Goal: Transaction & Acquisition: Book appointment/travel/reservation

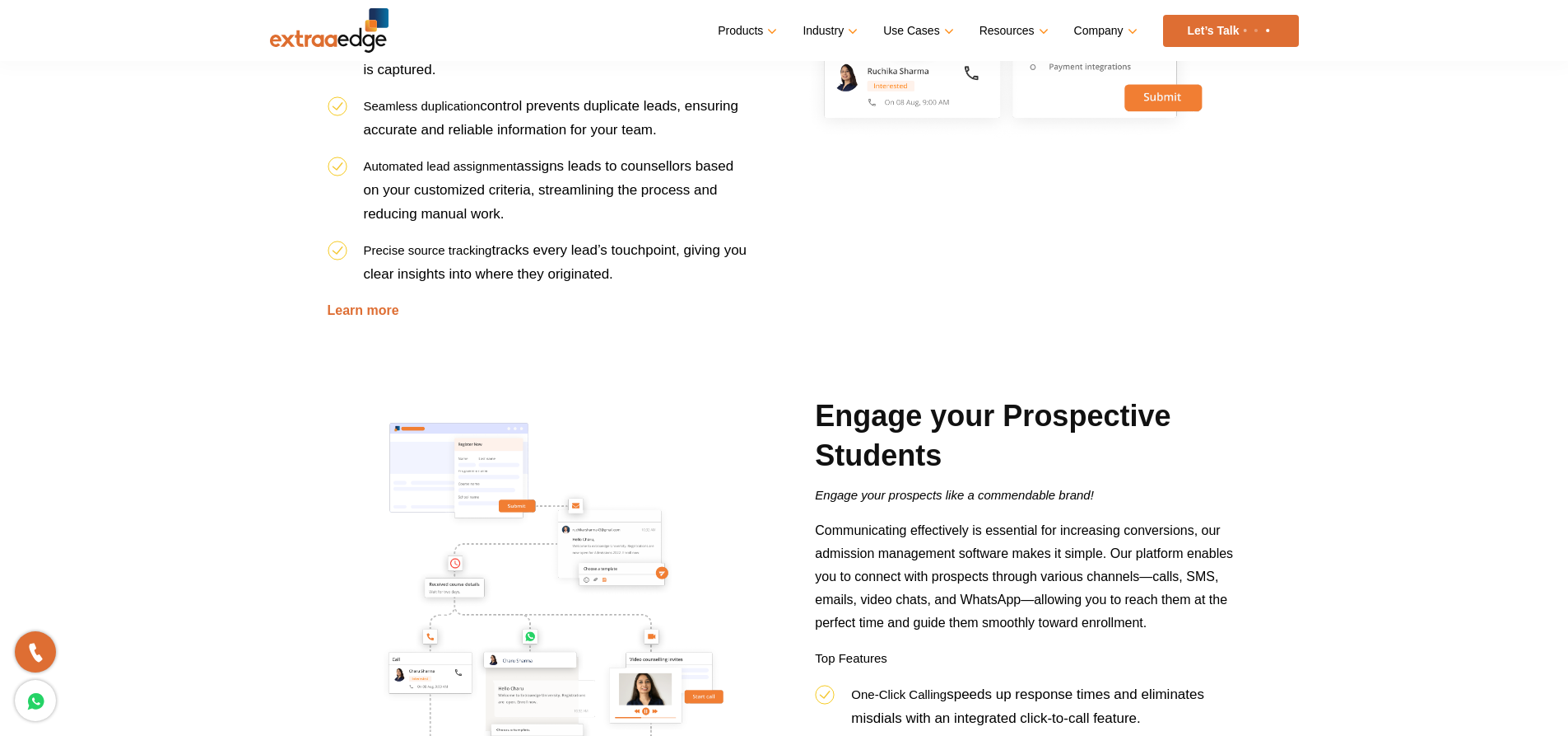
scroll to position [494, 0]
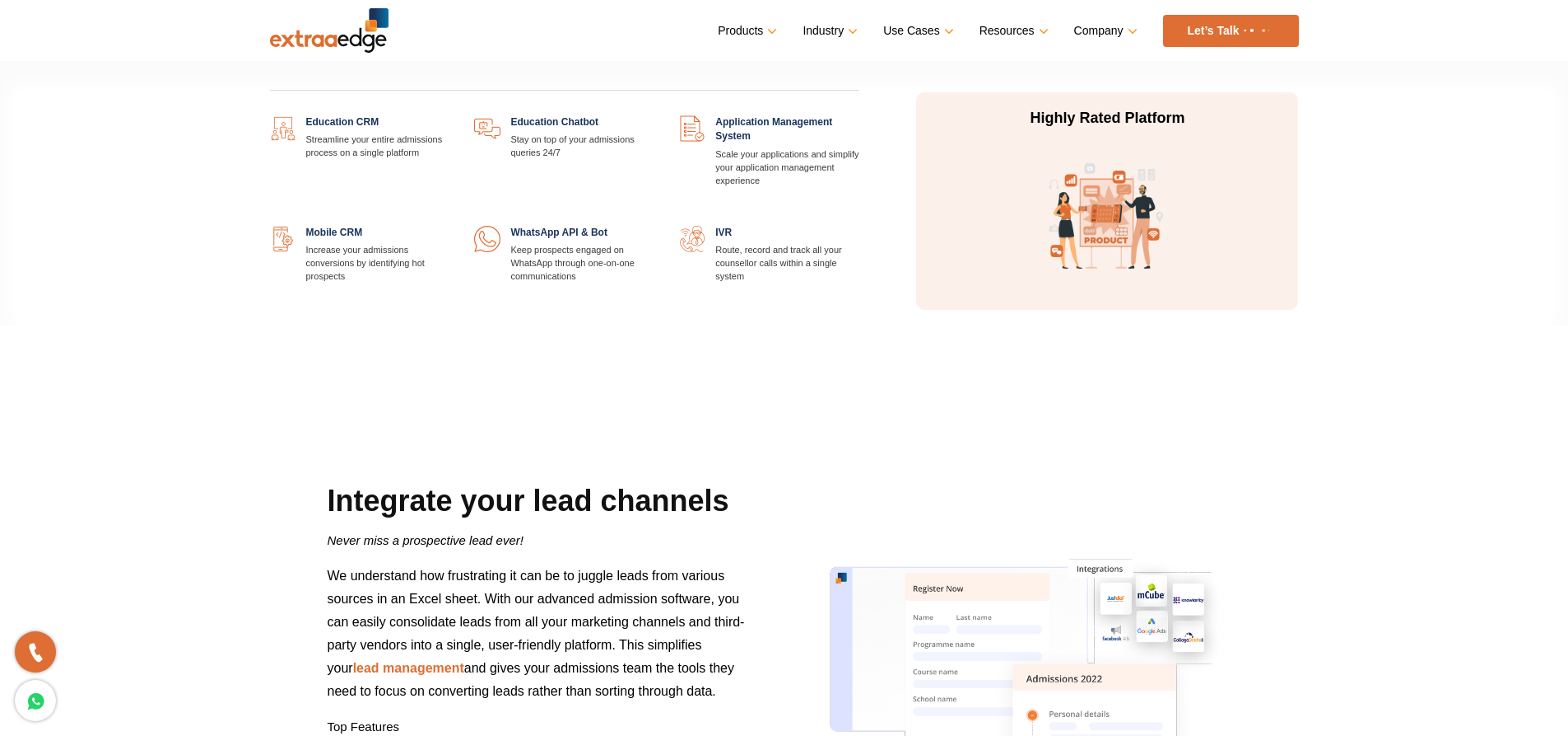
click at [772, 30] on link "Products" at bounding box center [746, 31] width 56 height 24
click at [860, 116] on link at bounding box center [860, 116] width 0 height 0
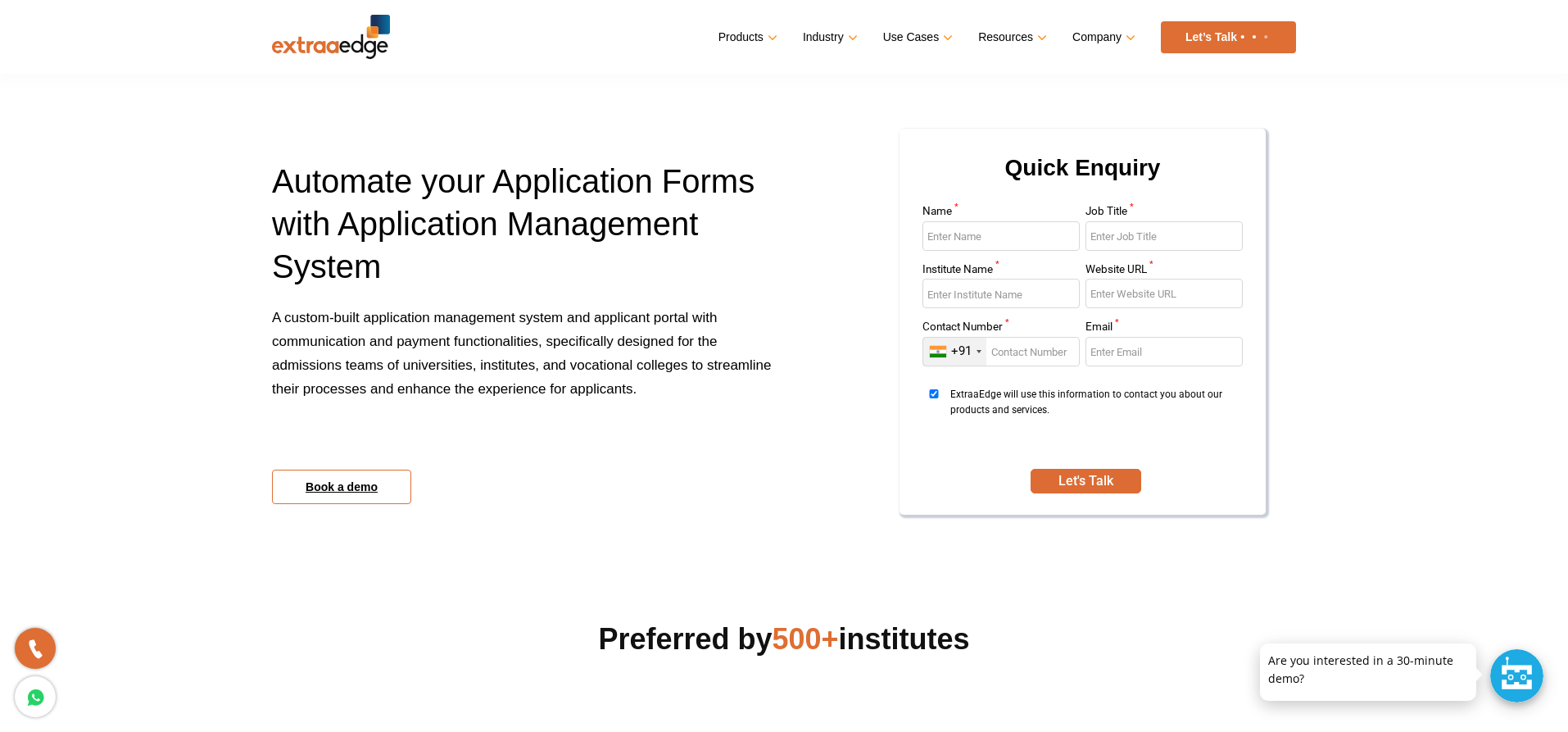
click at [369, 484] on link "Book a demo" at bounding box center [341, 486] width 139 height 34
